Goal: Complete application form

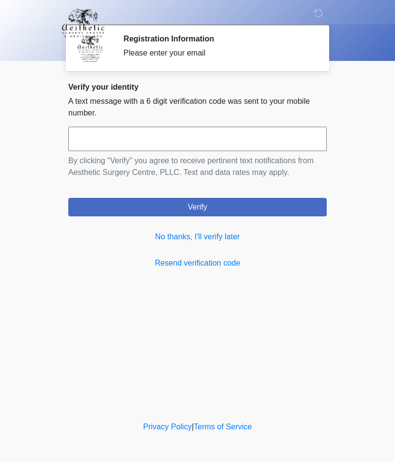
click at [232, 239] on link "No thanks, I'll verify later" at bounding box center [197, 237] width 258 height 12
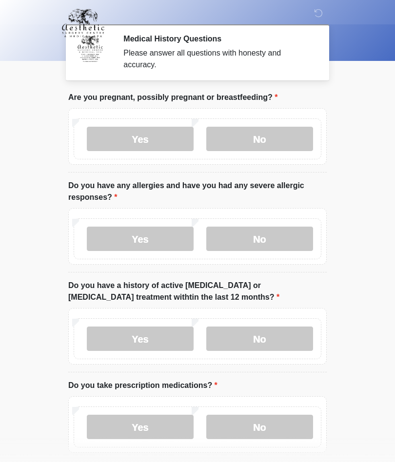
click at [251, 138] on label "No" at bounding box center [259, 139] width 107 height 24
click at [266, 232] on label "No" at bounding box center [259, 239] width 107 height 24
click at [145, 238] on label "Yes" at bounding box center [140, 239] width 107 height 24
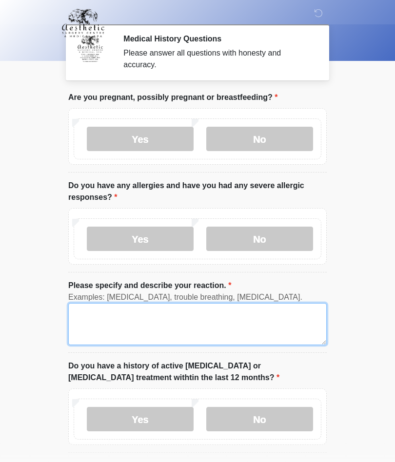
click at [141, 315] on textarea "Please specify and describe your reaction." at bounding box center [197, 324] width 258 height 42
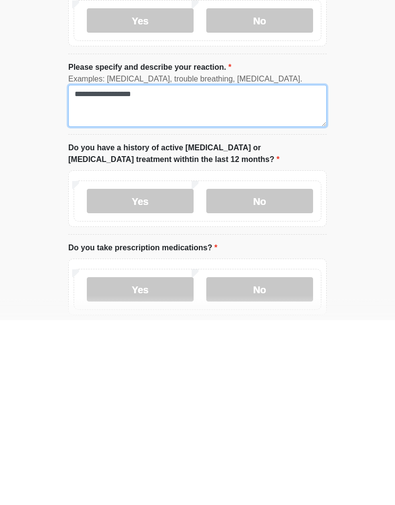
scroll to position [34, 0]
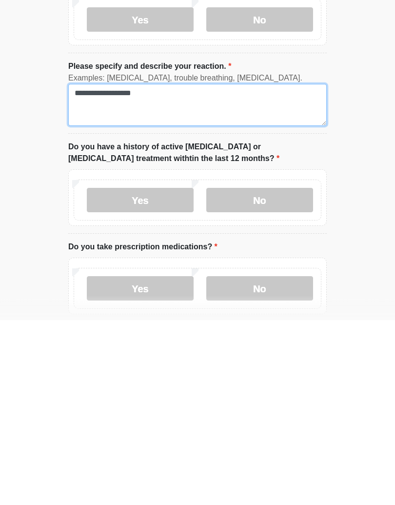
type textarea "**********"
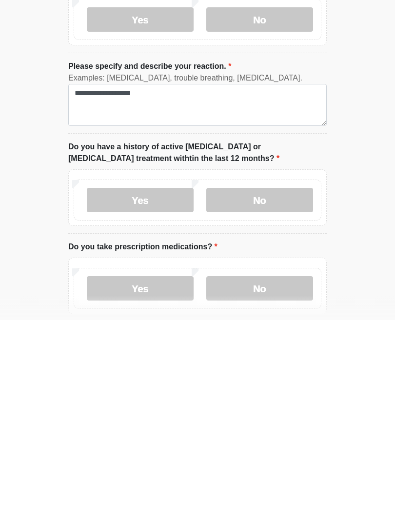
click at [274, 373] on label "No" at bounding box center [259, 385] width 107 height 24
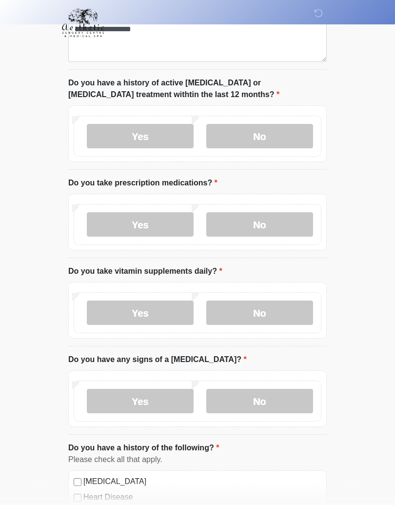
click at [137, 233] on label "Yes" at bounding box center [140, 225] width 107 height 24
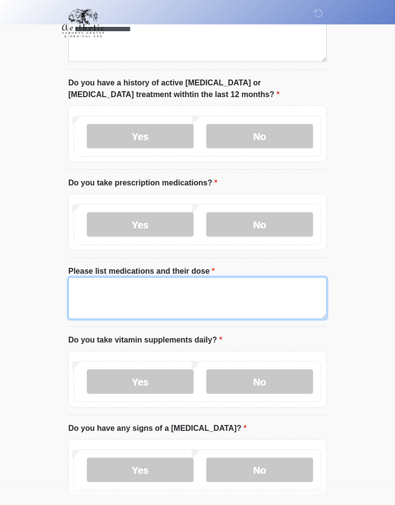
click at [193, 284] on textarea "Please list medications and their dose" at bounding box center [197, 298] width 258 height 42
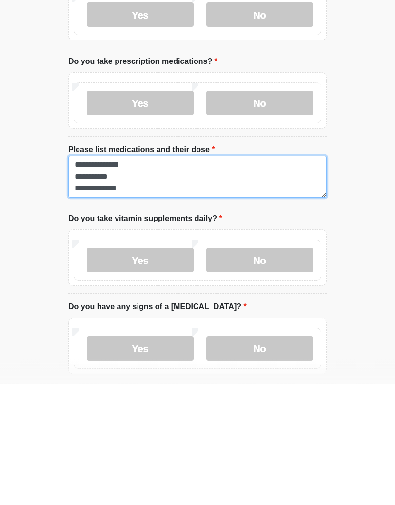
type textarea "**********"
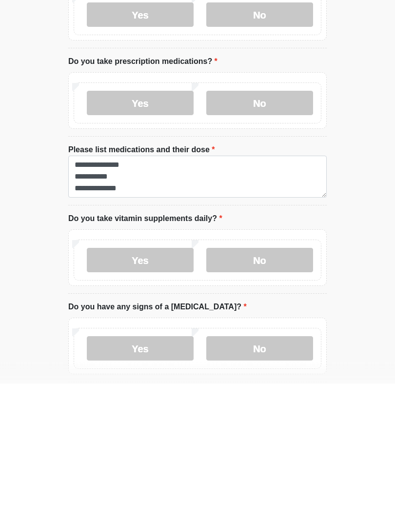
click at [141, 370] on label "Yes" at bounding box center [140, 382] width 107 height 24
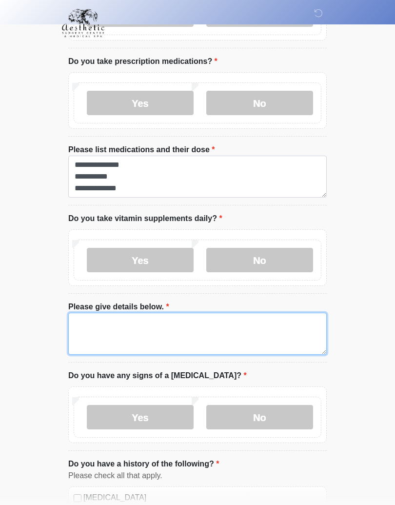
click at [144, 314] on textarea "Please give details below." at bounding box center [197, 334] width 258 height 42
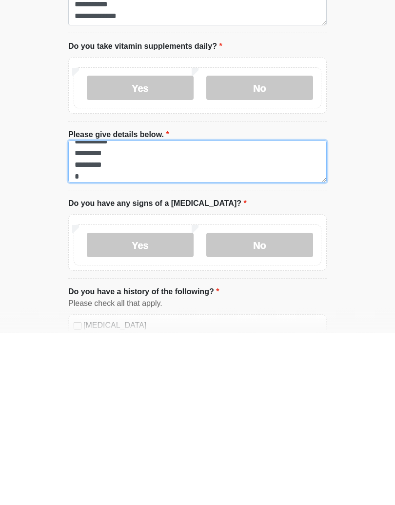
scroll to position [20, 0]
type textarea "**********"
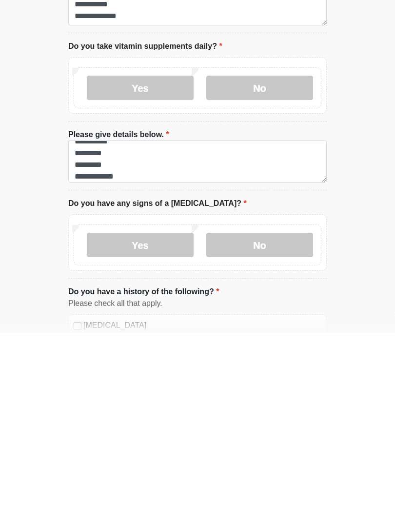
click at [262, 405] on label "No" at bounding box center [259, 417] width 107 height 24
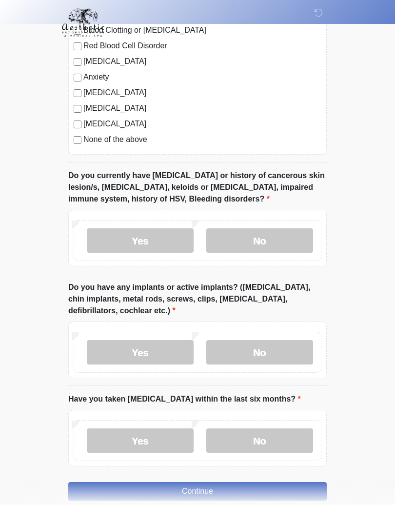
scroll to position [937, 0]
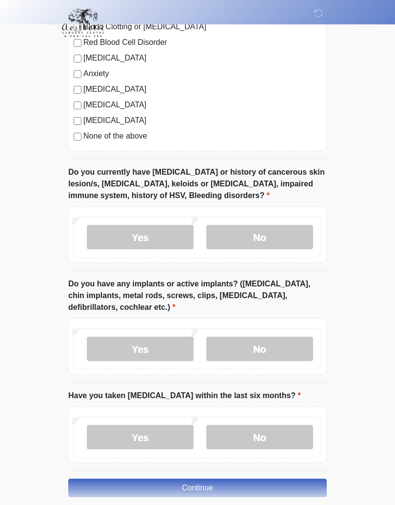
click at [267, 234] on label "No" at bounding box center [259, 237] width 107 height 24
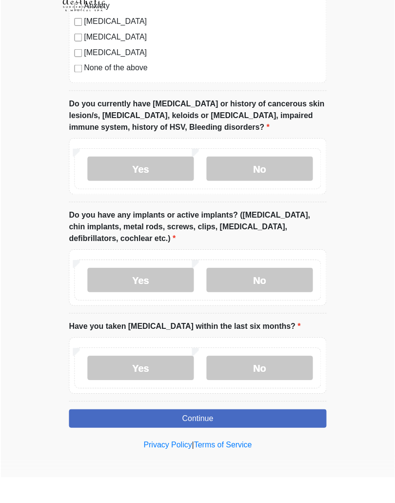
scroll to position [981, 0]
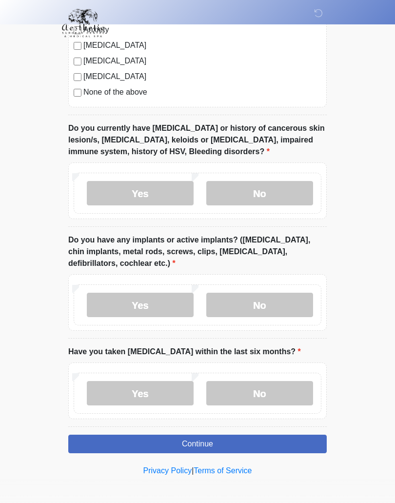
click at [273, 299] on label "No" at bounding box center [259, 305] width 107 height 24
click at [263, 388] on label "No" at bounding box center [259, 393] width 107 height 24
click at [210, 441] on button "Continue" at bounding box center [197, 443] width 258 height 19
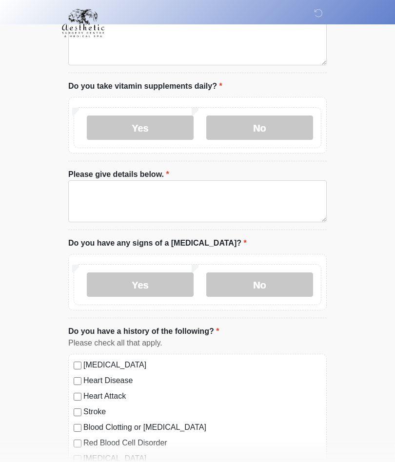
scroll to position [0, 0]
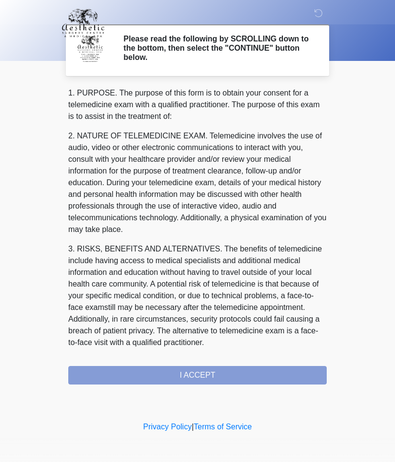
click at [212, 379] on div "1. PURPOSE. The purpose of this form is to obtain your consent for a telemedici…" at bounding box center [197, 235] width 258 height 297
click at [207, 369] on div "1. PURPOSE. The purpose of this form is to obtain your consent for a telemedici…" at bounding box center [197, 235] width 258 height 297
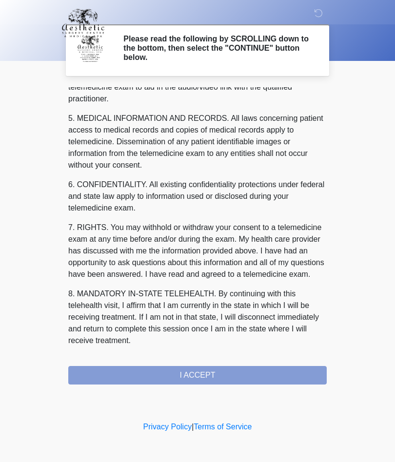
click at [196, 372] on div "1. PURPOSE. The purpose of this form is to obtain your consent for a telemedici…" at bounding box center [197, 235] width 258 height 297
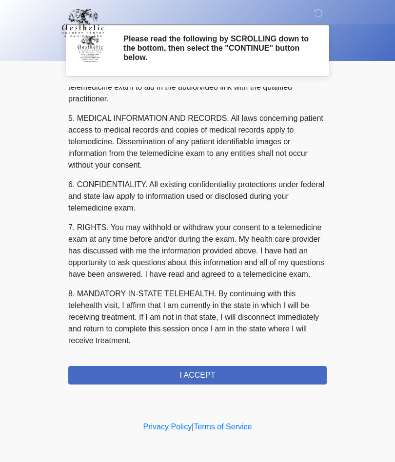
click at [203, 370] on button "I ACCEPT" at bounding box center [197, 375] width 258 height 19
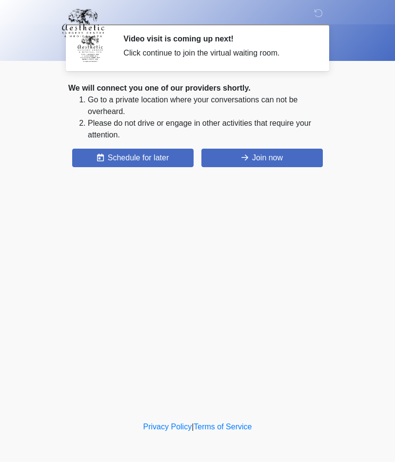
click at [267, 157] on button "Join now" at bounding box center [261, 158] width 121 height 19
